Goal: Find specific page/section: Find specific page/section

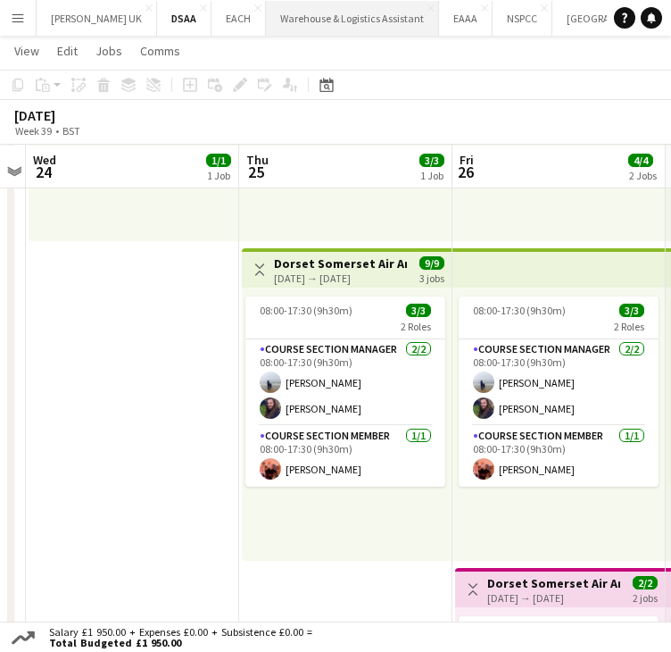
scroll to position [0, 261]
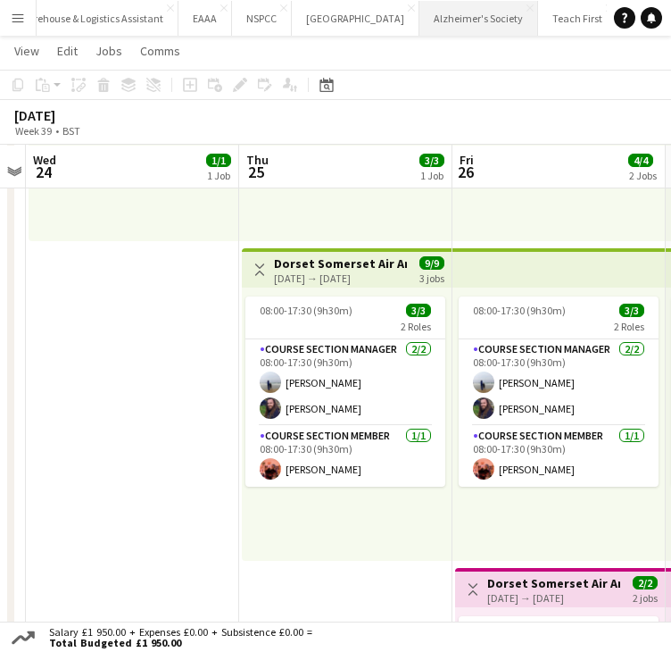
click at [463, 22] on button "Alzheimer's Society Close" at bounding box center [479, 18] width 119 height 35
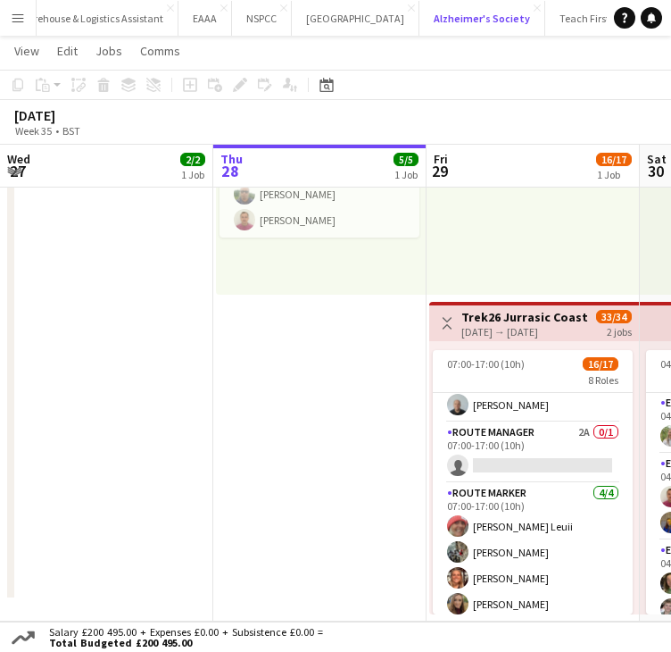
scroll to position [496, 0]
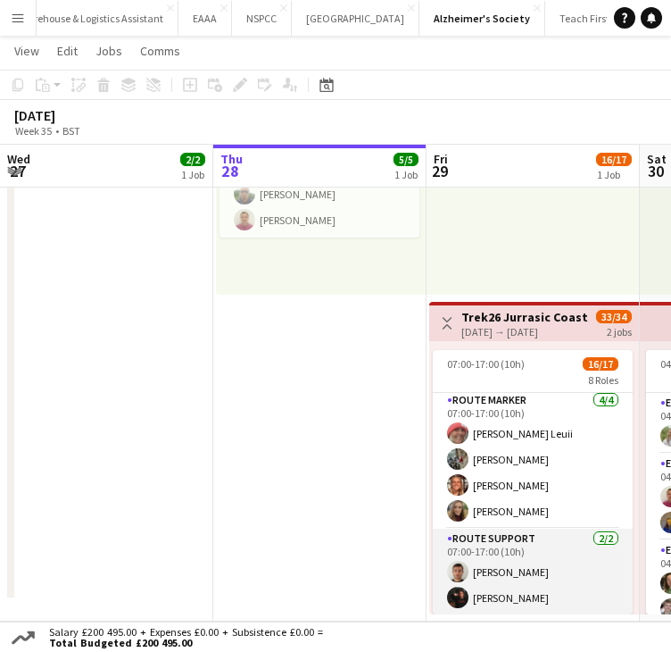
click at [516, 574] on app-card-role "Route Support [DATE] 07:00-17:00 (10h) [PERSON_NAME] [PERSON_NAME]" at bounding box center [533, 571] width 200 height 87
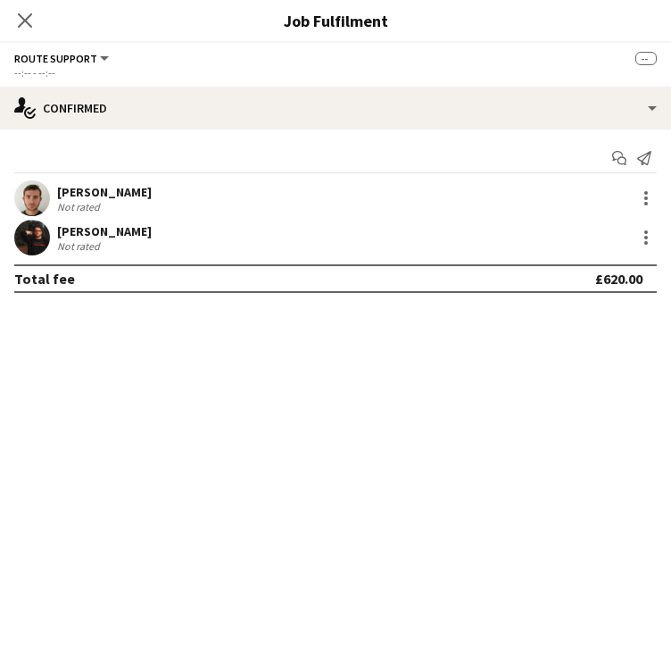
click at [79, 244] on div "Not rated" at bounding box center [80, 245] width 46 height 13
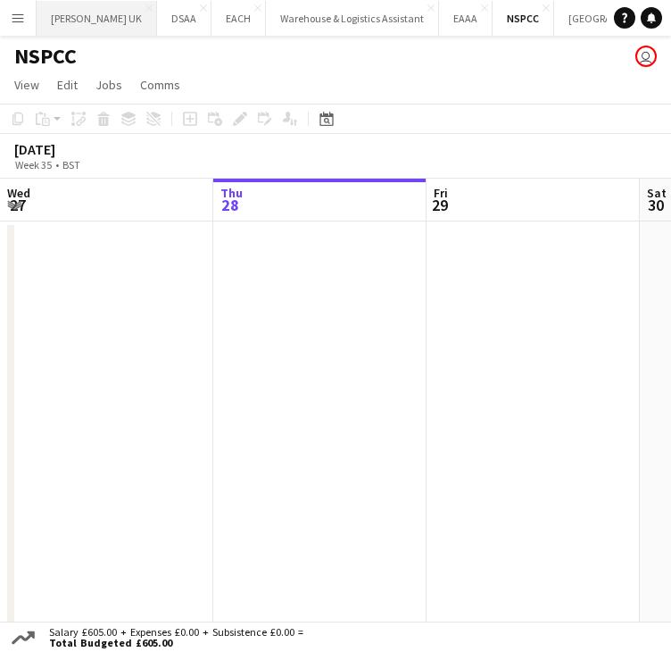
click at [84, 20] on button "Parkinson's UK Close" at bounding box center [97, 18] width 120 height 35
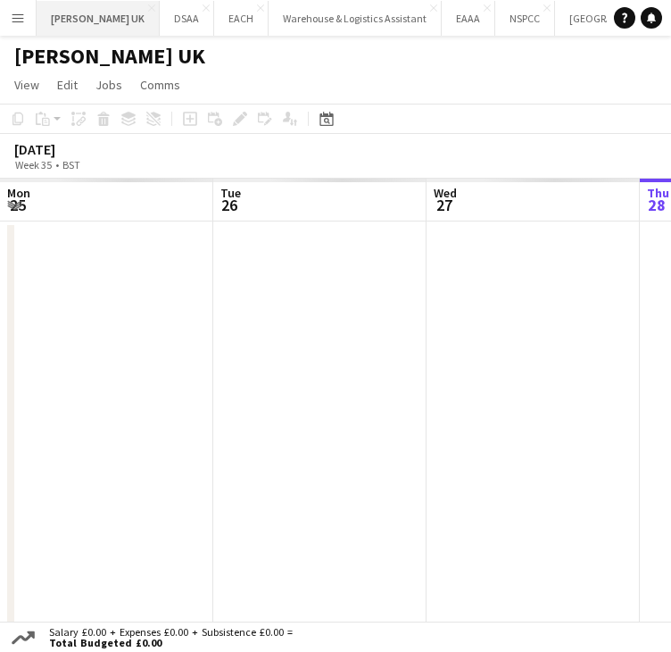
scroll to position [0, 427]
